Goal: Task Accomplishment & Management: Manage account settings

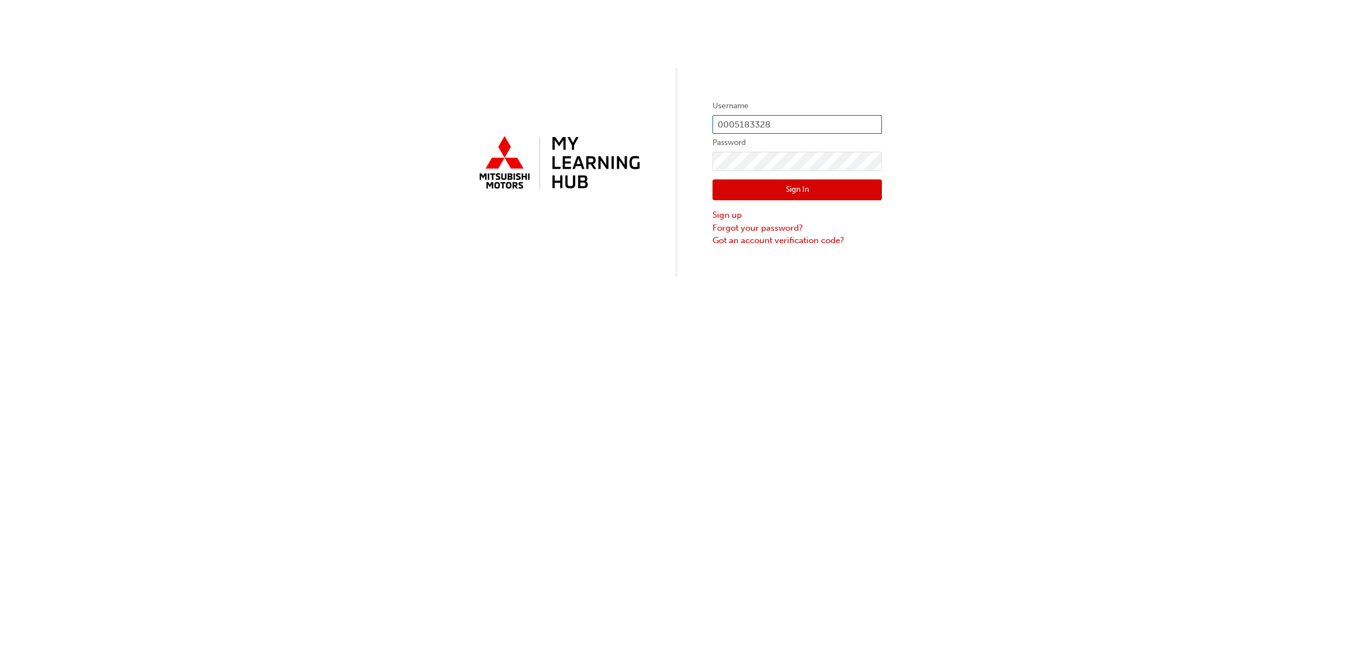
click at [775, 128] on input "0005183328" at bounding box center [797, 124] width 169 height 19
type input "0005881261"
click at [754, 185] on button "Sign In" at bounding box center [797, 190] width 169 height 21
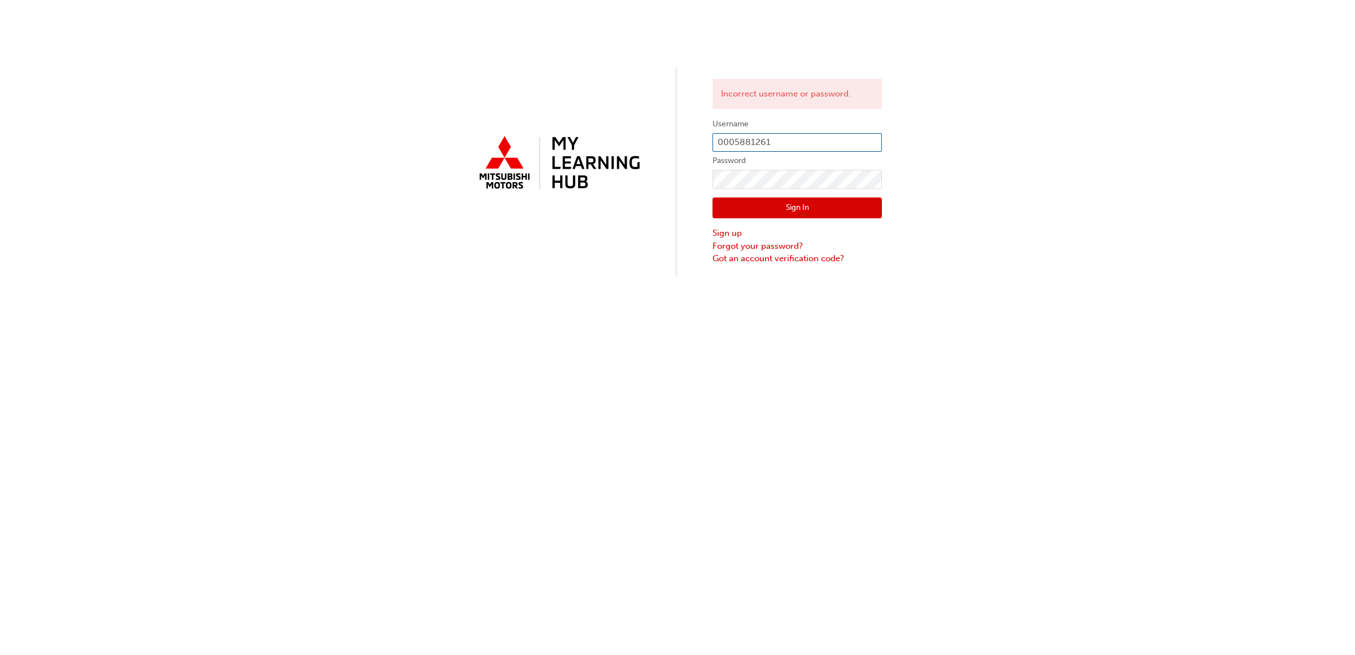
click at [784, 138] on input "0005881261" at bounding box center [797, 142] width 169 height 19
click at [760, 211] on button "Sign In" at bounding box center [797, 208] width 169 height 21
click at [782, 148] on input "0005881261" at bounding box center [797, 142] width 169 height 19
click at [753, 206] on button "Sign In" at bounding box center [797, 208] width 169 height 21
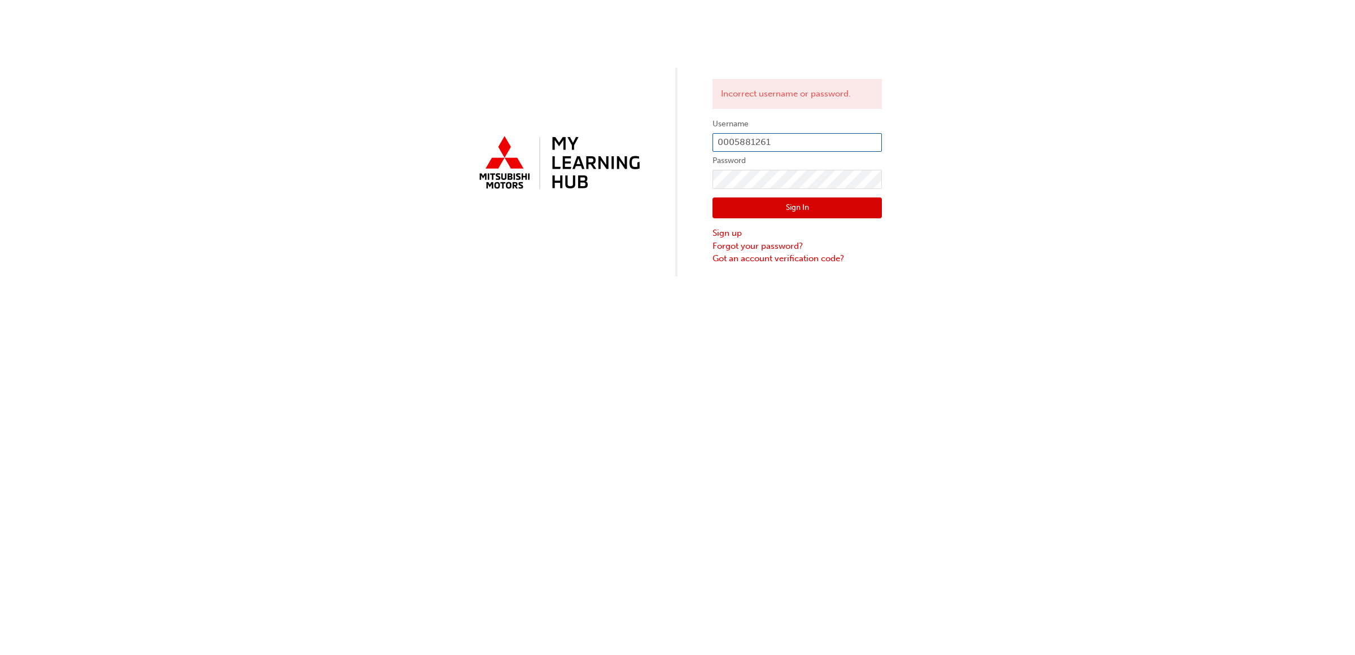
click at [820, 138] on input "0005881261" at bounding box center [797, 142] width 169 height 19
click at [777, 204] on button "Sign In" at bounding box center [797, 208] width 169 height 21
click at [783, 206] on button "Sign In" at bounding box center [797, 208] width 169 height 21
click at [1108, 159] on div "Incorrect username or password. Username 0005881261 Password Sign In Sign up Fo…" at bounding box center [677, 138] width 1355 height 277
click at [777, 137] on input "0005881261" at bounding box center [797, 142] width 169 height 19
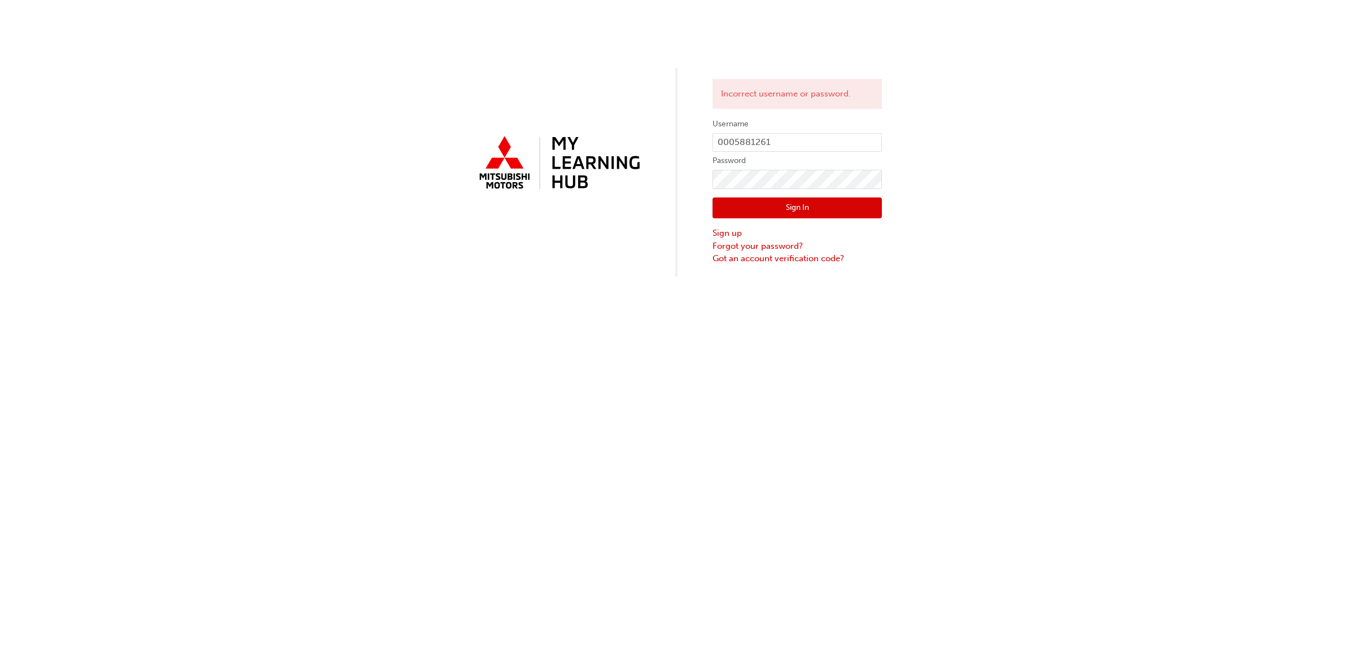
click at [922, 144] on div "Incorrect username or password. Username 0005881261 Password Sign In Sign up Fo…" at bounding box center [677, 138] width 1355 height 277
